Goal: Transaction & Acquisition: Purchase product/service

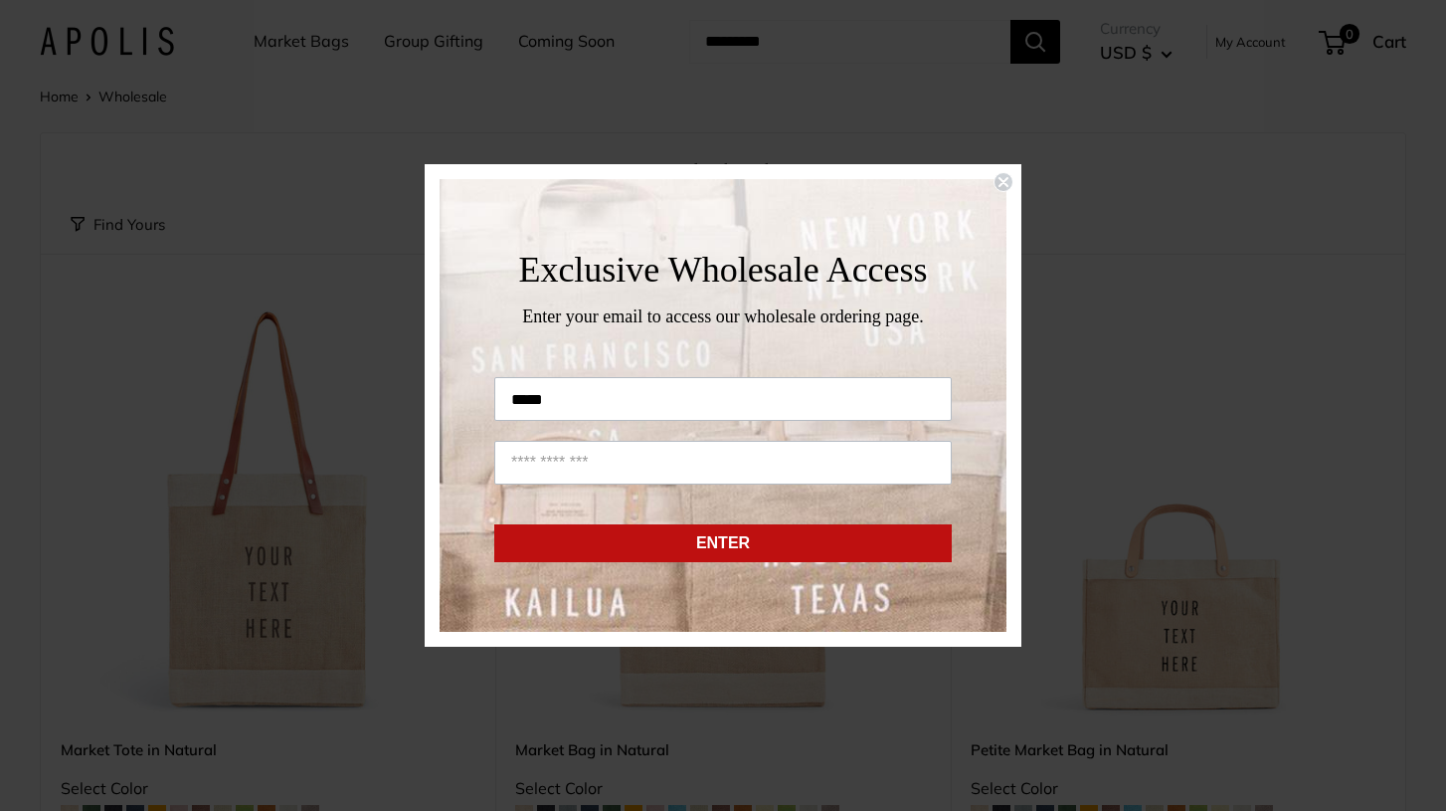
type input "*****"
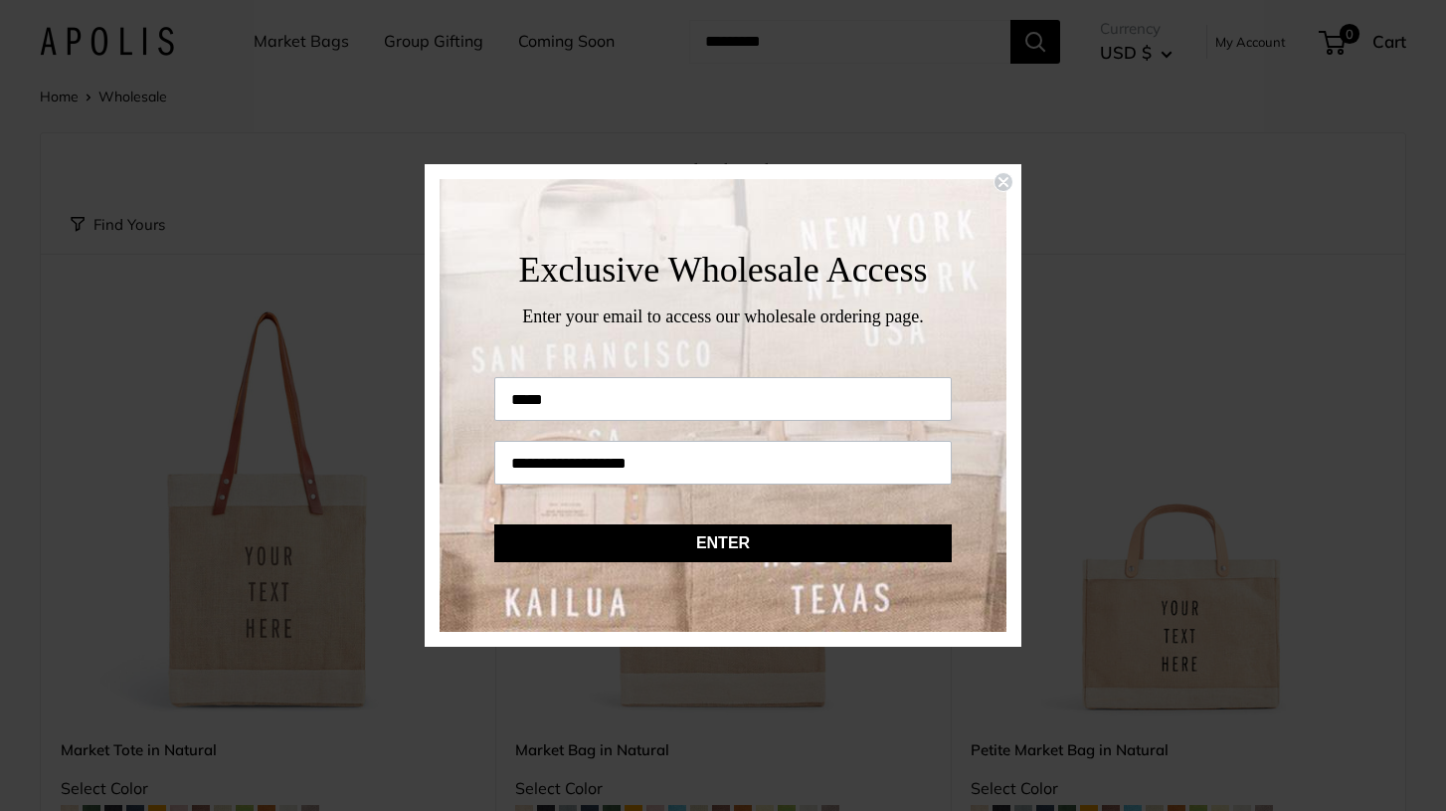
type input "**********"
click at [757, 550] on button "ENTER" at bounding box center [723, 543] width 458 height 38
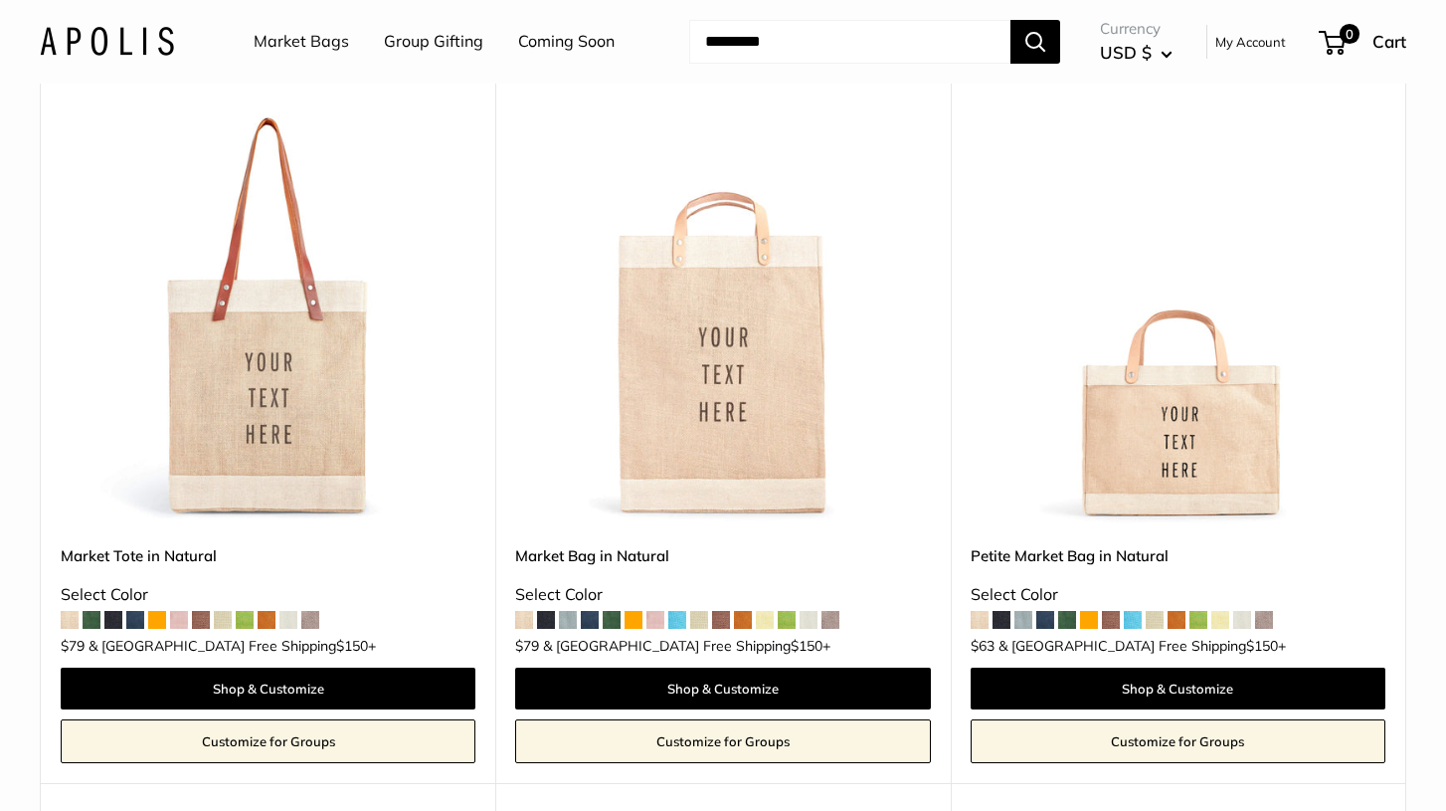
scroll to position [255, 0]
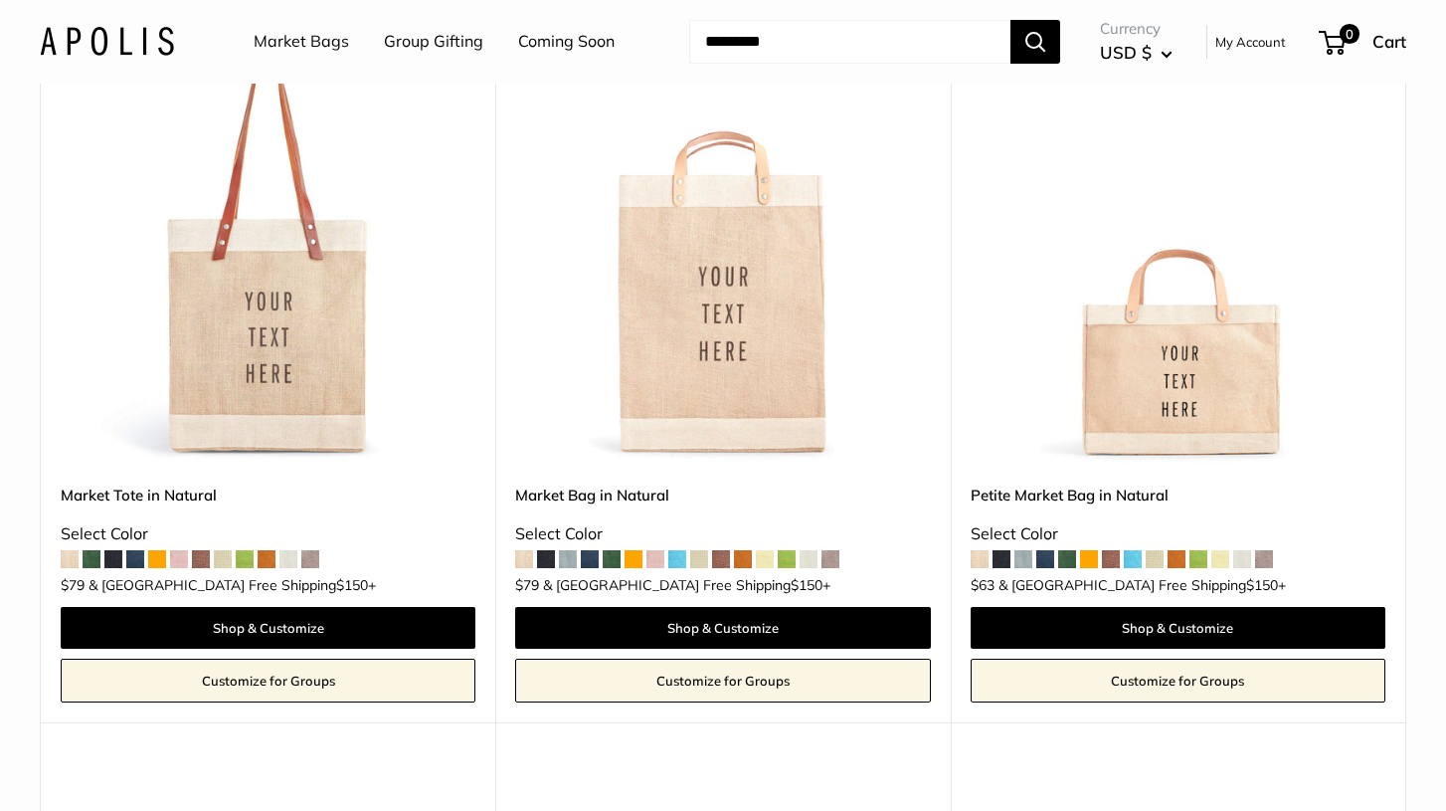
click at [0, 0] on img at bounding box center [0, 0] width 0 height 0
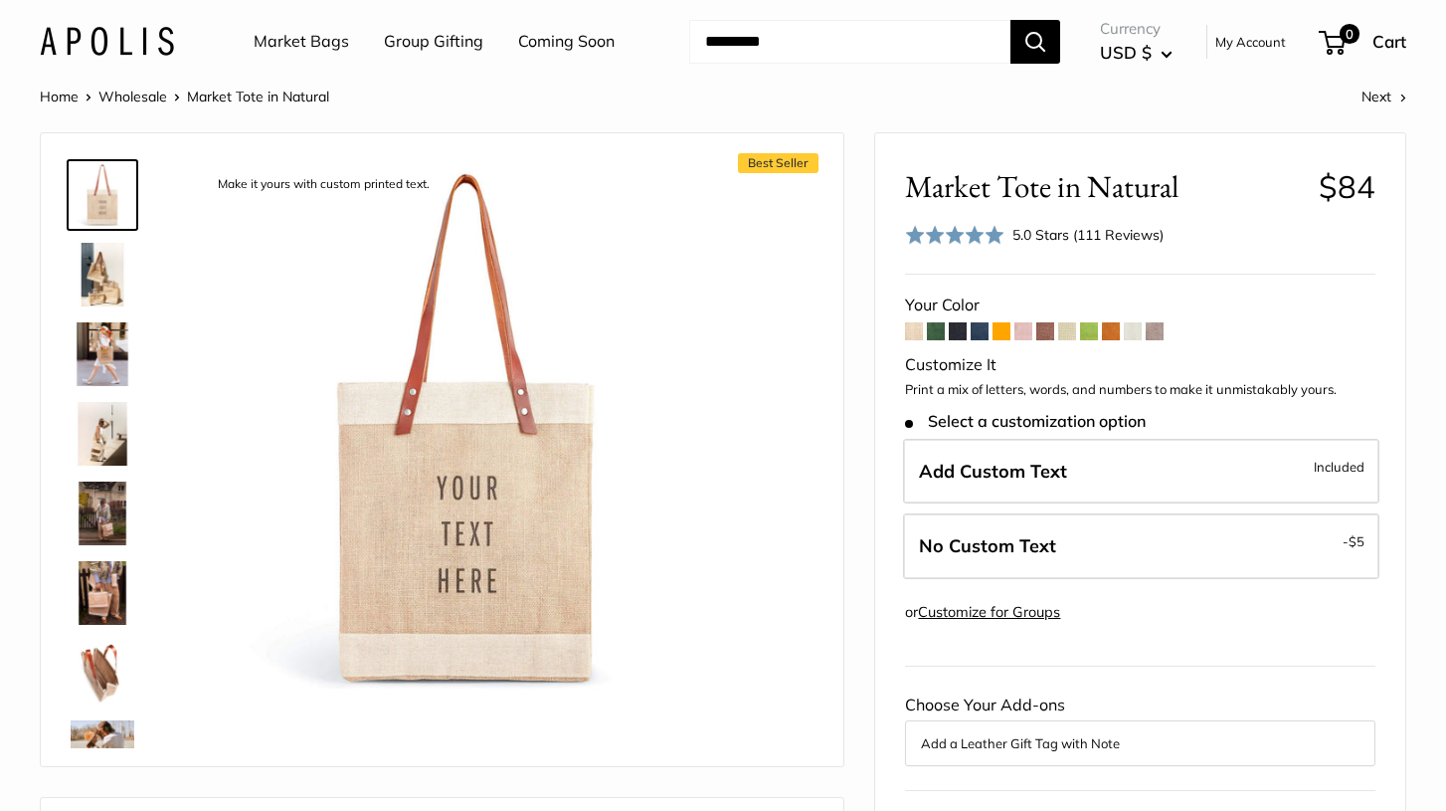
click at [1034, 610] on link "Customize for Groups" at bounding box center [989, 612] width 142 height 18
click at [141, 100] on link "Wholesale" at bounding box center [132, 97] width 69 height 18
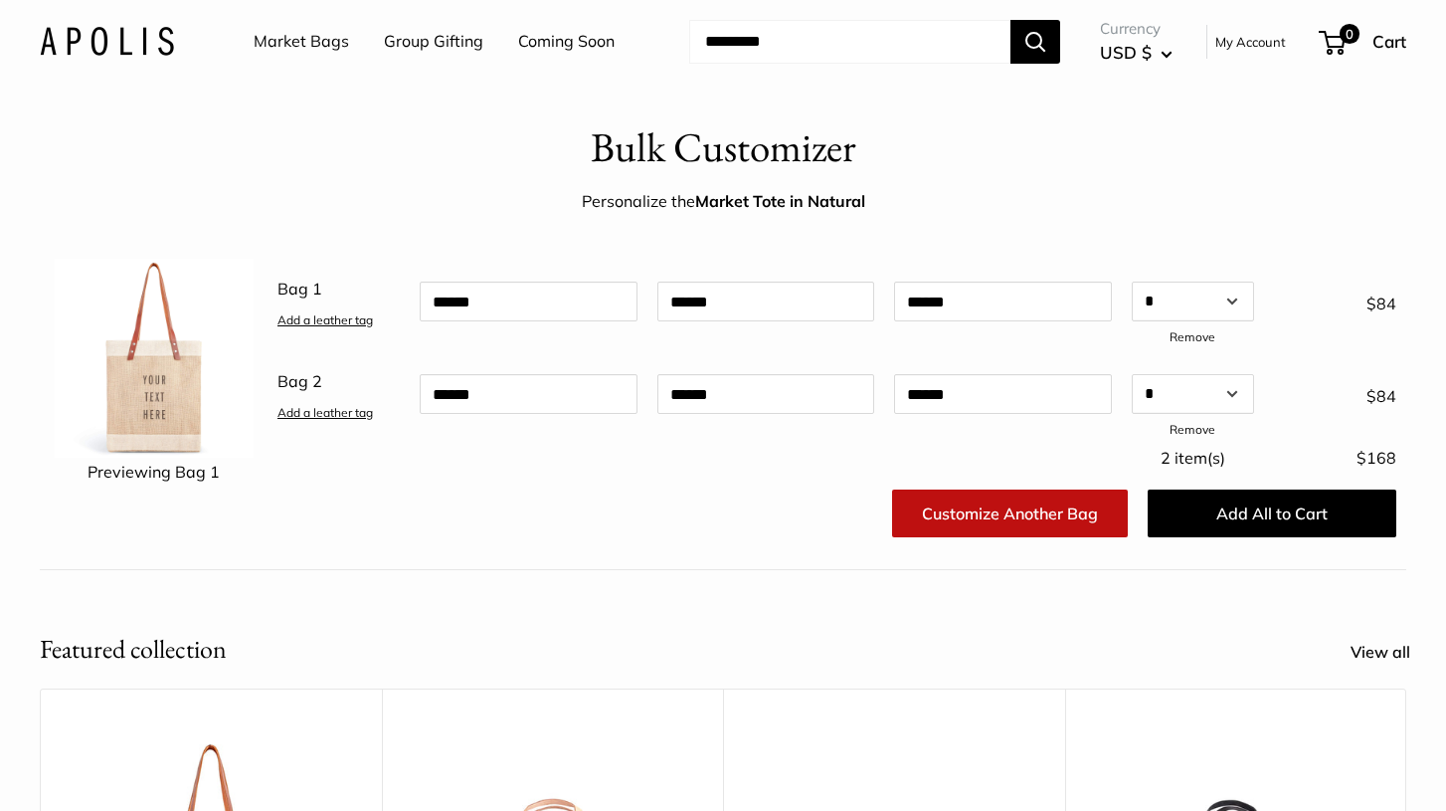
click at [141, 54] on img at bounding box center [107, 41] width 134 height 29
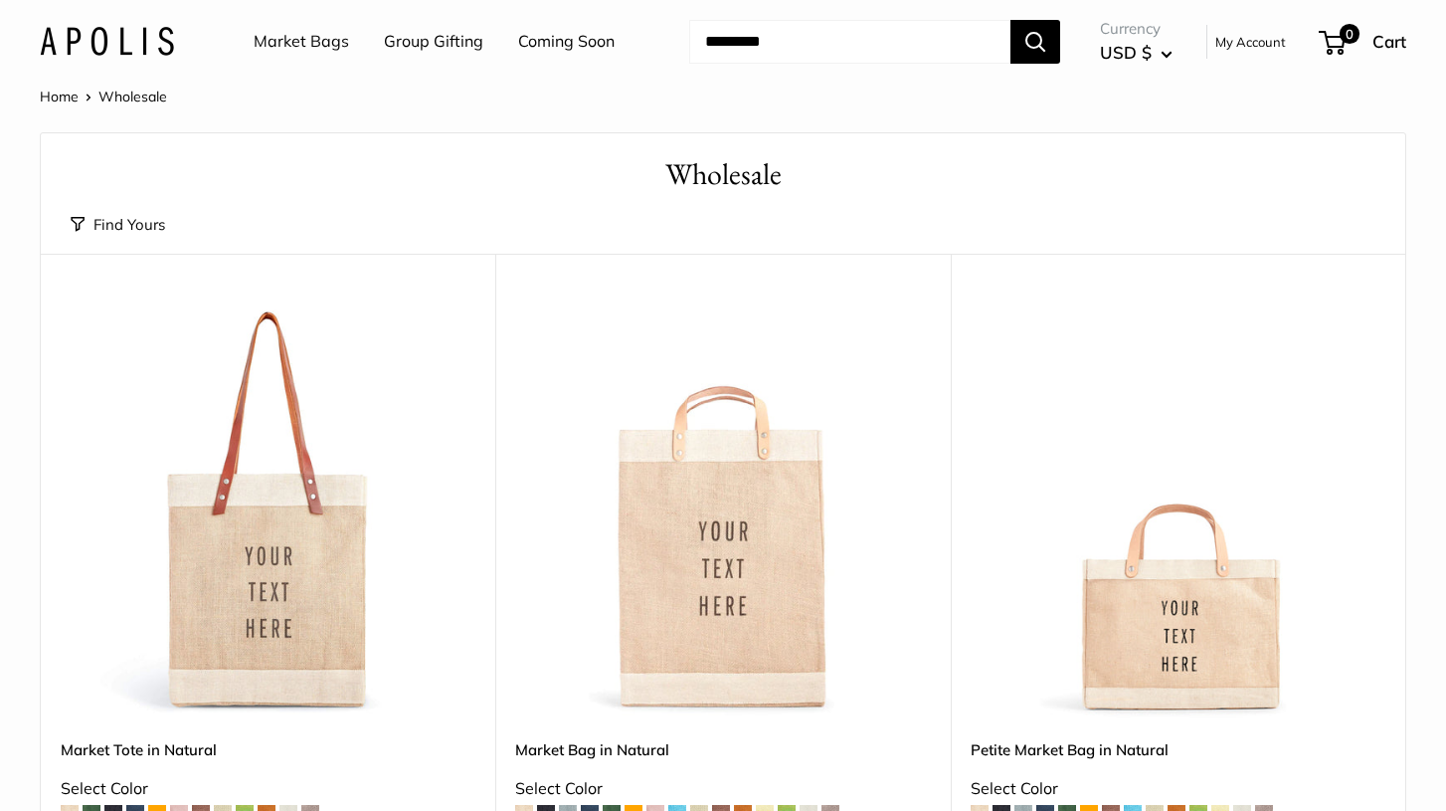
click at [570, 46] on link "Coming Soon" at bounding box center [566, 42] width 96 height 30
click at [138, 38] on img at bounding box center [107, 41] width 134 height 29
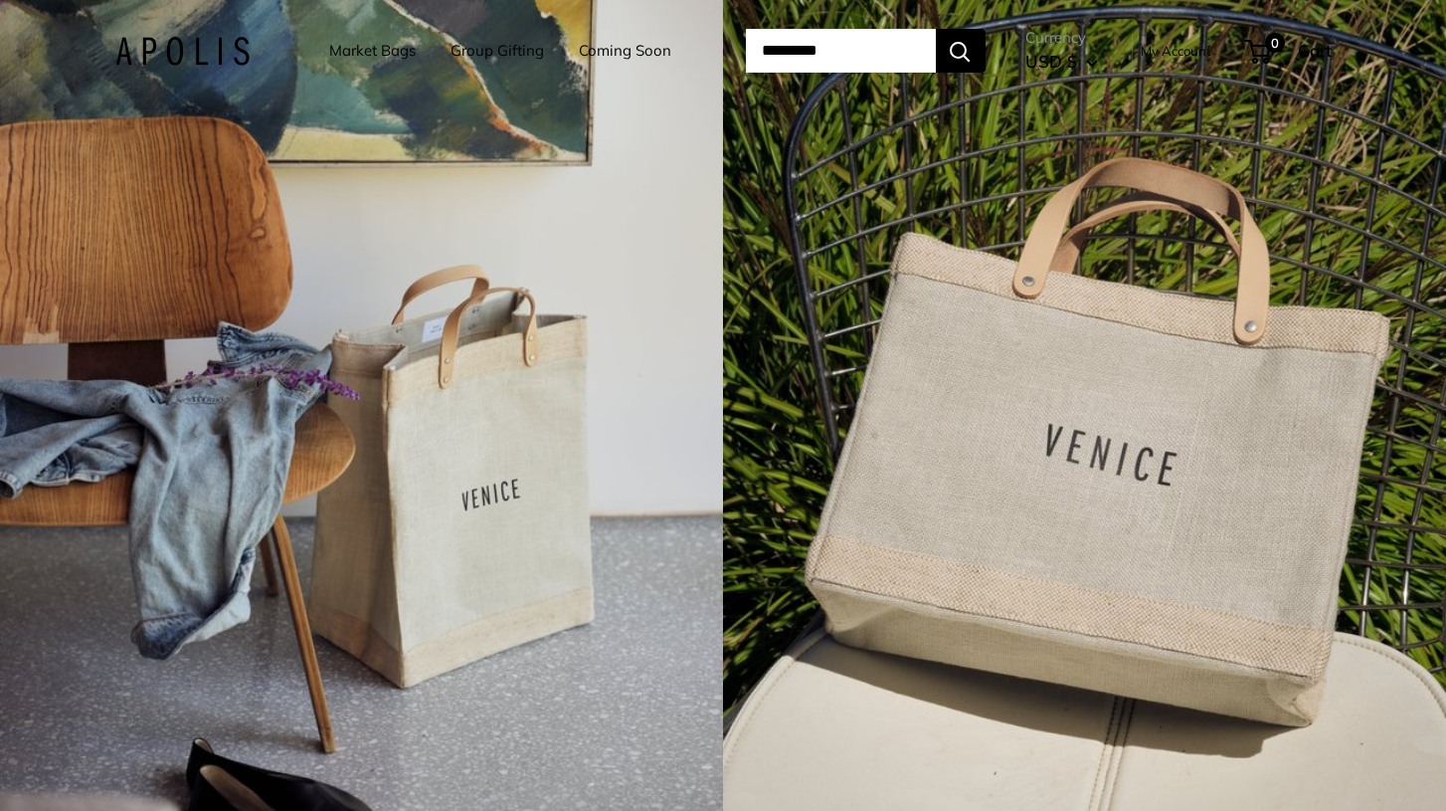
click at [610, 46] on link "Coming Soon" at bounding box center [625, 51] width 93 height 28
